Goal: Information Seeking & Learning: Find contact information

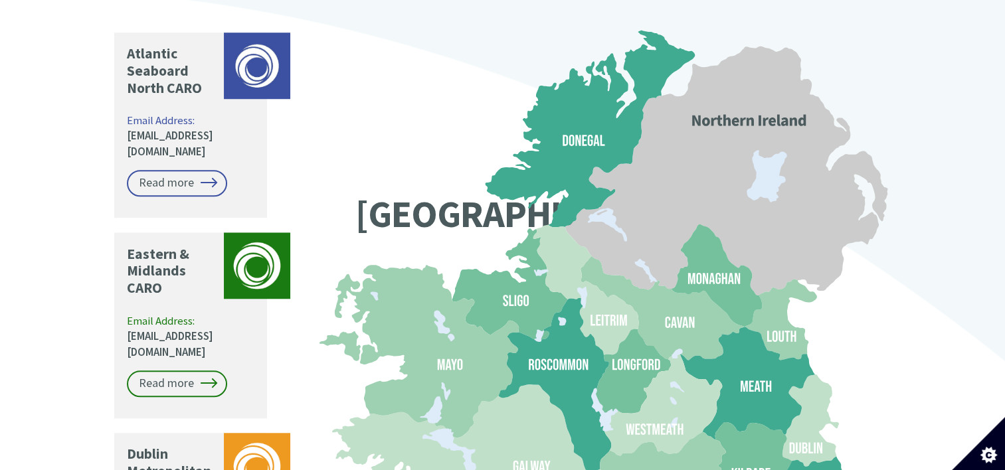
scroll to position [1091, 0]
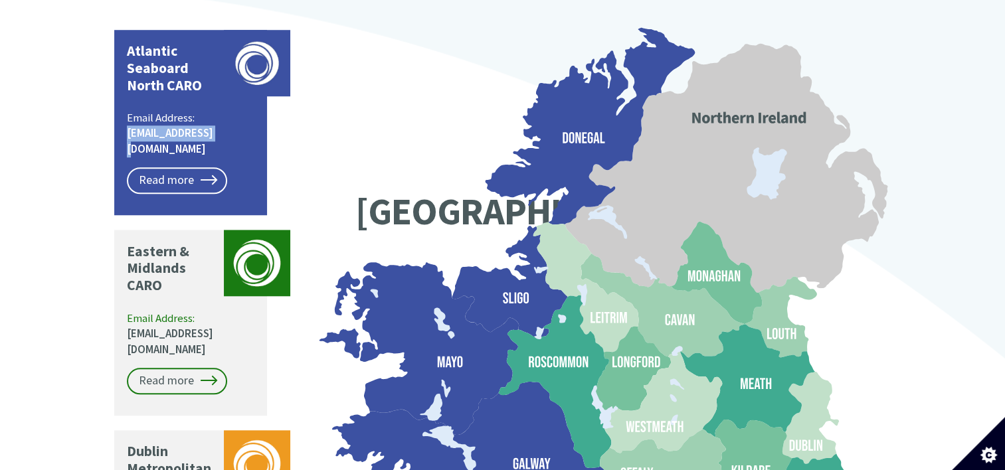
drag, startPoint x: 232, startPoint y: 93, endPoint x: 125, endPoint y: 101, distance: 107.9
click at [125, 101] on div "Atlantic Seaboard North CARO Email Address: [EMAIL_ADDRESS][DOMAIN_NAME] Read m…" at bounding box center [190, 122] width 153 height 185
copy link "[EMAIL_ADDRESS][DOMAIN_NAME]"
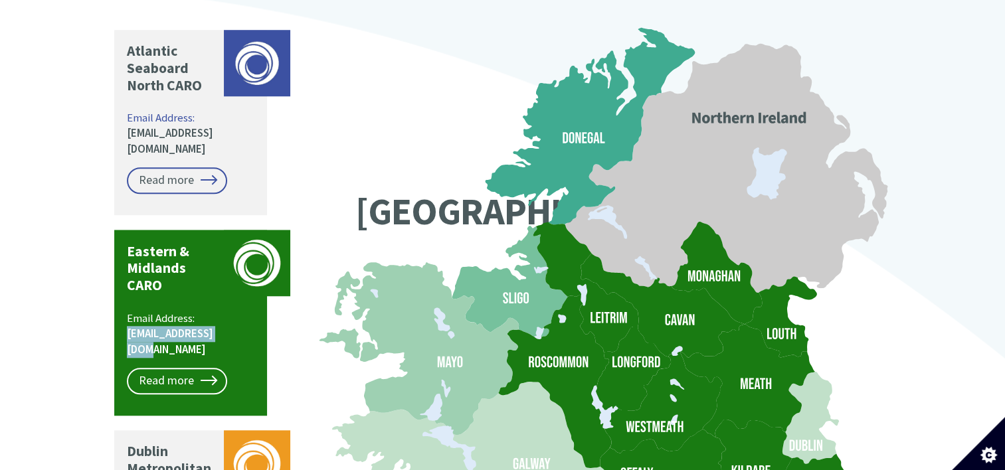
drag, startPoint x: 233, startPoint y: 276, endPoint x: 122, endPoint y: 287, distance: 111.4
click at [122, 287] on div "Eastern & Midlands CARO Email Address: [EMAIL_ADDRESS][DOMAIN_NAME] Read more" at bounding box center [190, 322] width 153 height 185
copy link "[EMAIL_ADDRESS][DOMAIN_NAME]"
click at [122, 287] on div "Eastern & Midlands CARO Email Address: [EMAIL_ADDRESS][DOMAIN_NAME] Read more" at bounding box center [190, 322] width 153 height 185
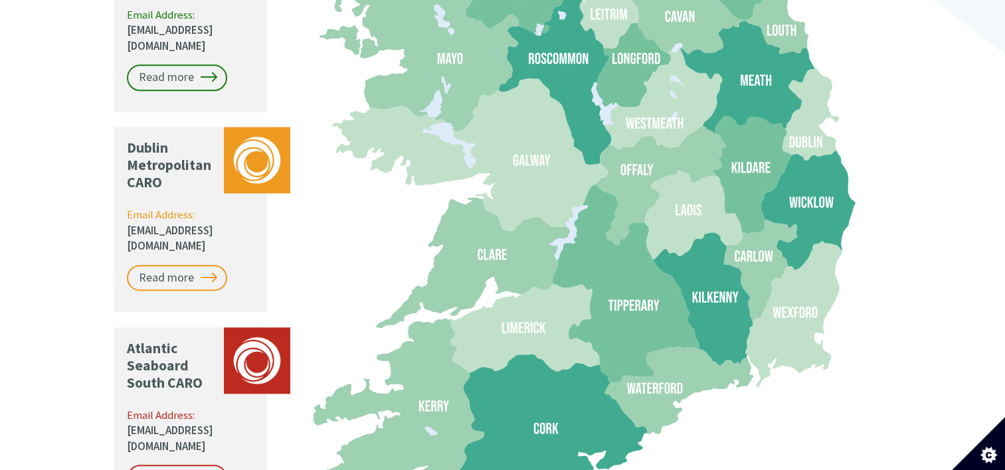
scroll to position [1423, 0]
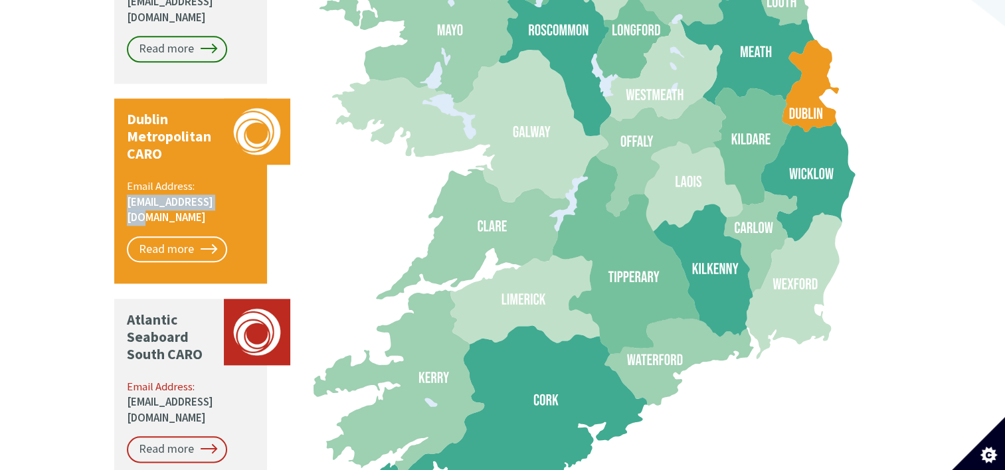
drag, startPoint x: 226, startPoint y: 133, endPoint x: 122, endPoint y: 141, distance: 103.8
click at [122, 141] on div "Dublin Metropolitan CARO Email Address: [EMAIL_ADDRESS][DOMAIN_NAME] Read more" at bounding box center [190, 190] width 153 height 185
copy link "[EMAIL_ADDRESS][DOMAIN_NAME]"
click at [122, 141] on div "Dublin Metropolitan CARO Email Address: [EMAIL_ADDRESS][DOMAIN_NAME] Read more" at bounding box center [190, 190] width 153 height 185
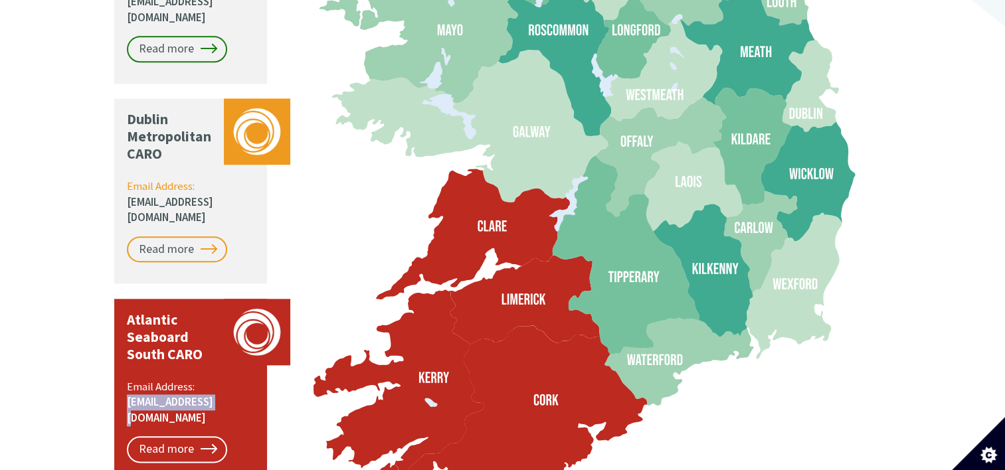
drag, startPoint x: 222, startPoint y: 313, endPoint x: 121, endPoint y: 324, distance: 102.1
click at [121, 324] on div "Atlantic Seaboard South CARO Email Address: [EMAIL_ADDRESS][DOMAIN_NAME] Read m…" at bounding box center [190, 391] width 153 height 185
copy link "[EMAIL_ADDRESS][DOMAIN_NAME]"
click at [121, 324] on div "Atlantic Seaboard South CARO Email Address: [EMAIL_ADDRESS][DOMAIN_NAME] Read m…" at bounding box center [190, 391] width 153 height 185
